Goal: Information Seeking & Learning: Stay updated

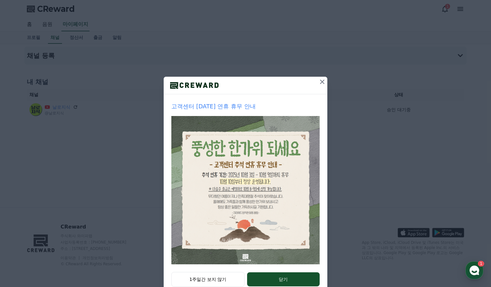
click at [321, 85] on icon at bounding box center [323, 82] width 8 height 8
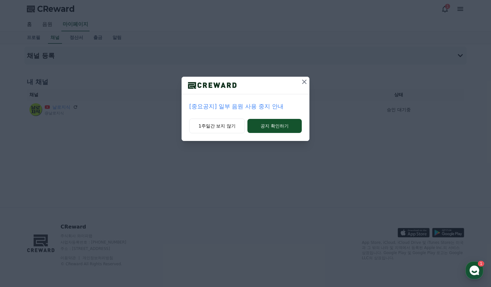
click at [222, 107] on p "[중요공지] 일부 음원 사용 중지 안내" at bounding box center [245, 106] width 113 height 9
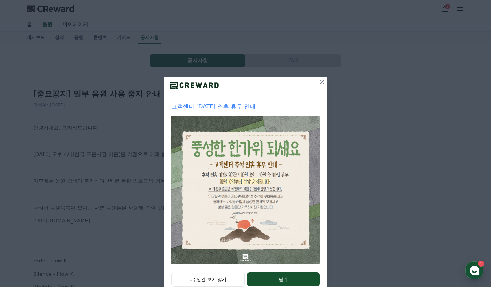
click at [319, 81] on icon at bounding box center [323, 82] width 8 height 8
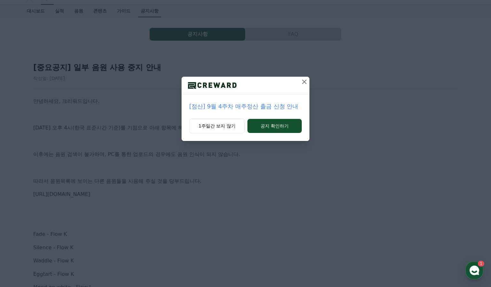
scroll to position [43, 0]
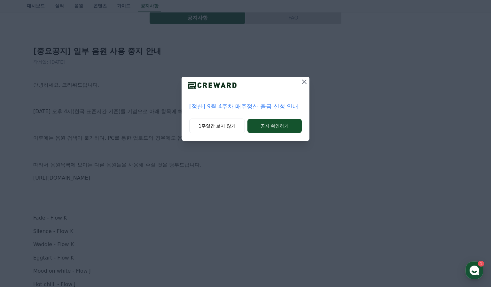
click at [304, 80] on icon at bounding box center [305, 82] width 8 height 8
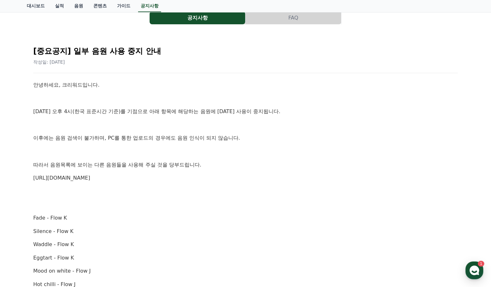
scroll to position [155, 0]
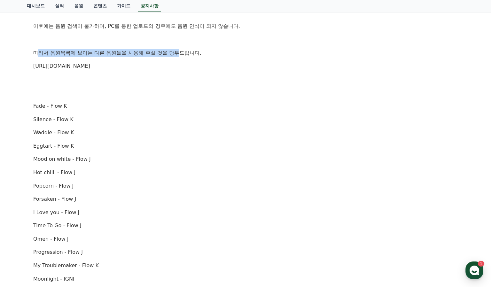
drag, startPoint x: 40, startPoint y: 50, endPoint x: 161, endPoint y: 52, distance: 121.2
click at [161, 52] on p "따라서 음원목록에 보이는 다른 음원들을 사용해 주실 것을 당부드립니다." at bounding box center [245, 53] width 425 height 8
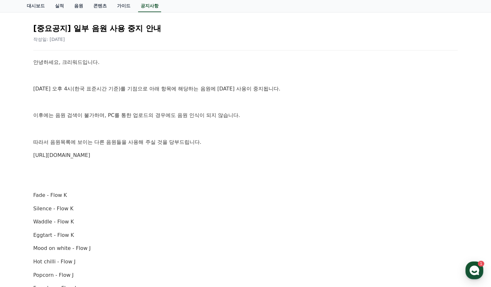
scroll to position [0, 0]
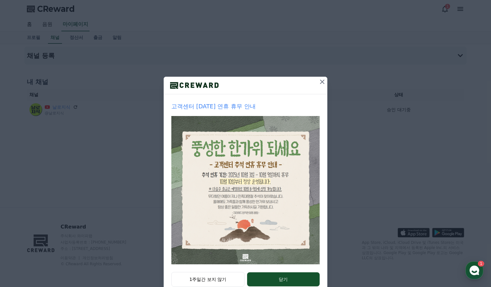
click at [319, 84] on icon at bounding box center [323, 82] width 8 height 8
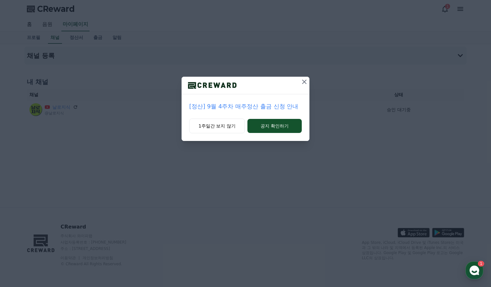
click at [304, 80] on icon at bounding box center [305, 82] width 8 height 8
